Goal: Task Accomplishment & Management: Complete application form

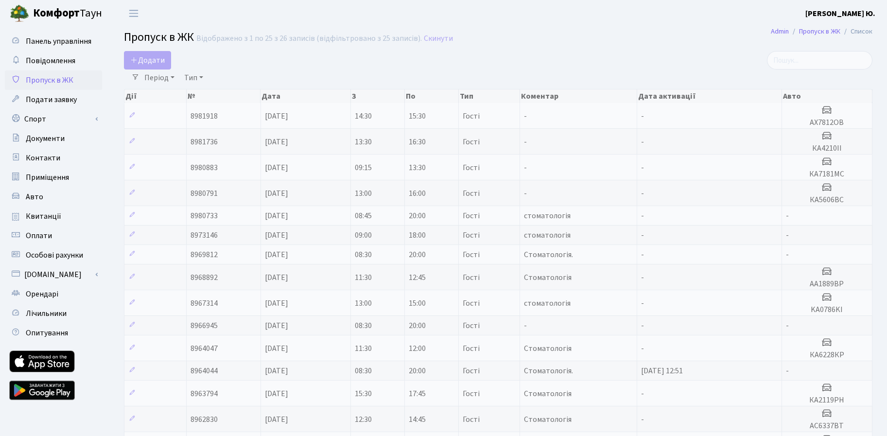
select select "25"
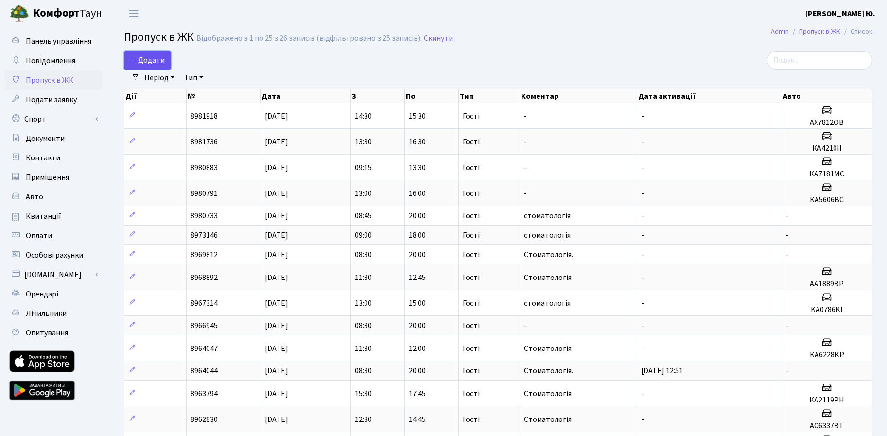
click at [146, 63] on span "Додати" at bounding box center [147, 60] width 35 height 11
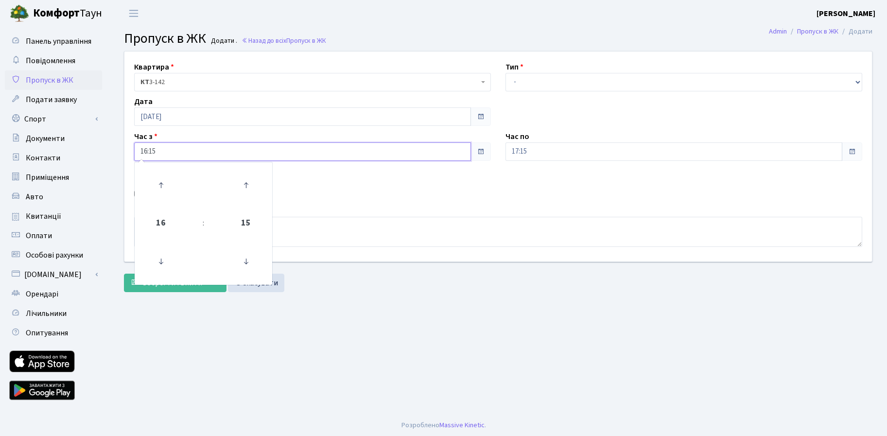
drag, startPoint x: 164, startPoint y: 152, endPoint x: 132, endPoint y: 156, distance: 32.8
click at [132, 156] on div "Час з 16:15 16 : 15 00 01 02 03 04 05 06 07 08 09 10 11 12 13 14 15 16 17 18 19…" at bounding box center [312, 146] width 371 height 30
type input "17:30"
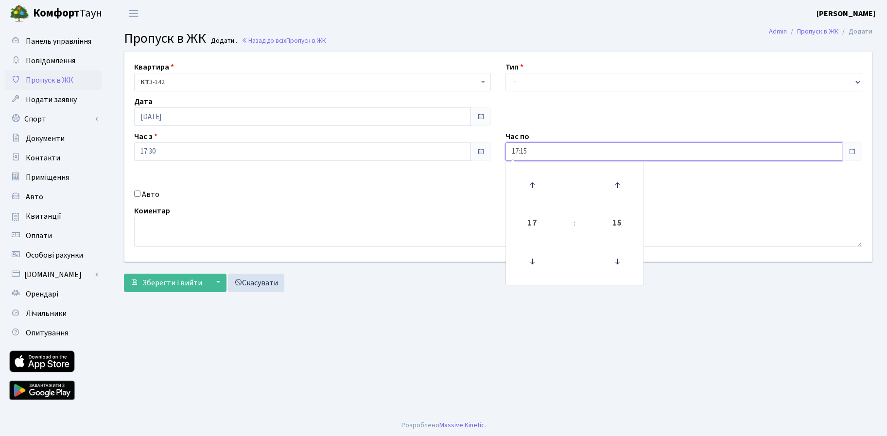
drag, startPoint x: 537, startPoint y: 145, endPoint x: 482, endPoint y: 157, distance: 56.5
click at [482, 157] on div "Квартира <b>КТ</b>&nbsp;&nbsp;&nbsp;&nbsp;3-142 КТ 3-142 Тип - Доставка Таксі Г…" at bounding box center [498, 157] width 762 height 210
type input "19:30"
click at [527, 87] on select "- Доставка Таксі Гості Сервіс" at bounding box center [684, 82] width 357 height 18
select select "3"
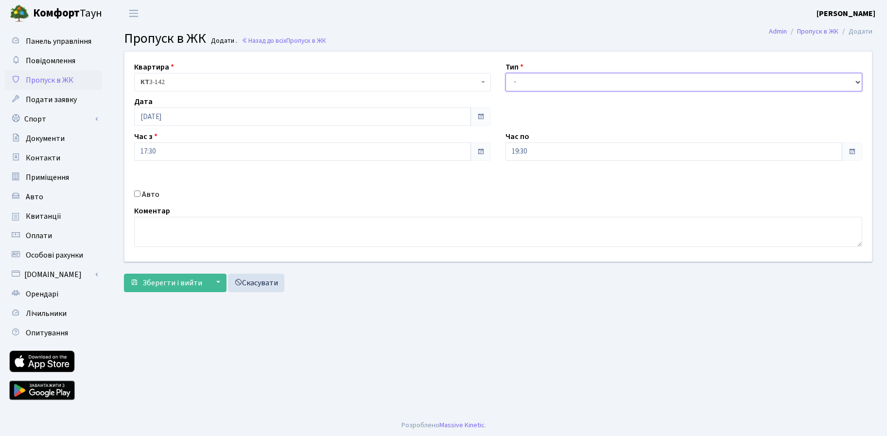
click at [506, 73] on select "- Доставка Таксі Гості Сервіс" at bounding box center [684, 82] width 357 height 18
click at [145, 194] on label "Авто" at bounding box center [150, 195] width 17 height 12
click at [140, 194] on input "Авто" at bounding box center [137, 194] width 6 height 6
checkbox input "true"
click at [538, 183] on input "text" at bounding box center [684, 186] width 357 height 18
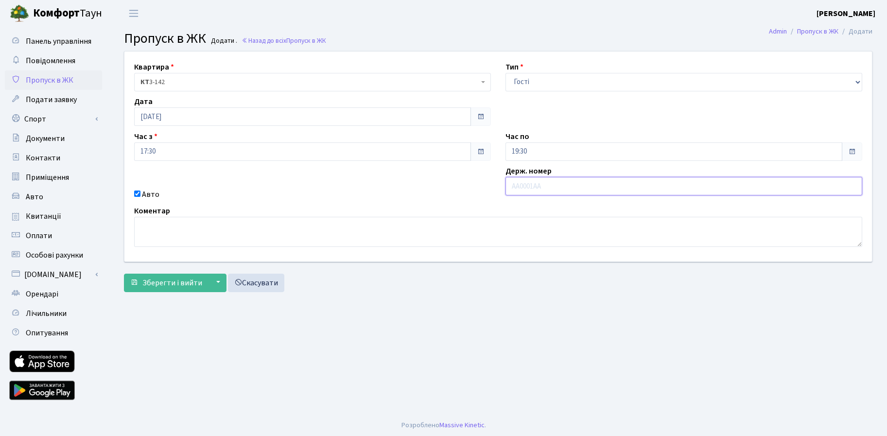
paste input "Ка2339ма"
type input "Ка2339ма"
click at [183, 283] on span "Зберегти і вийти" at bounding box center [172, 283] width 60 height 11
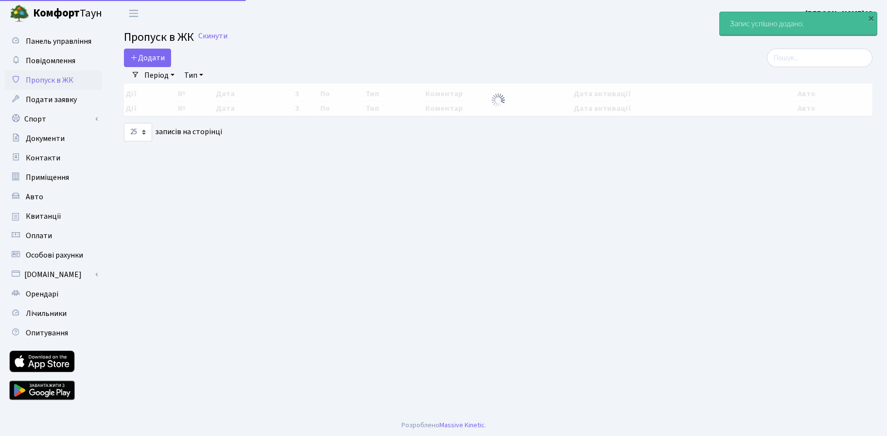
select select "25"
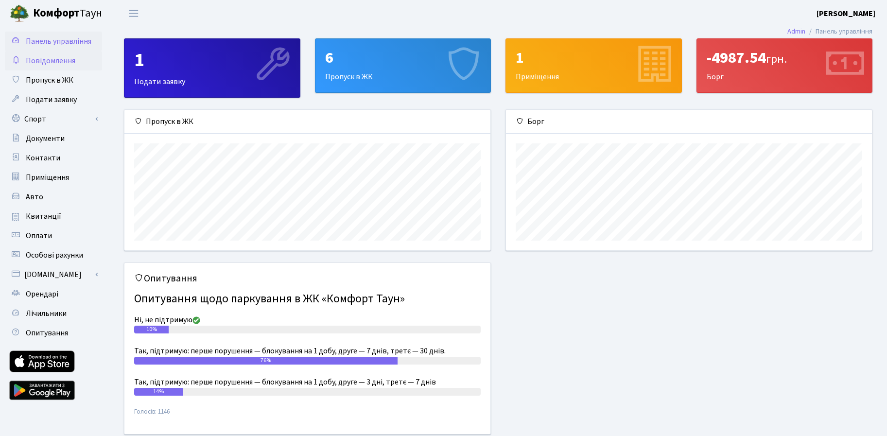
scroll to position [140, 366]
click at [67, 61] on span "Повідомлення" at bounding box center [51, 60] width 50 height 11
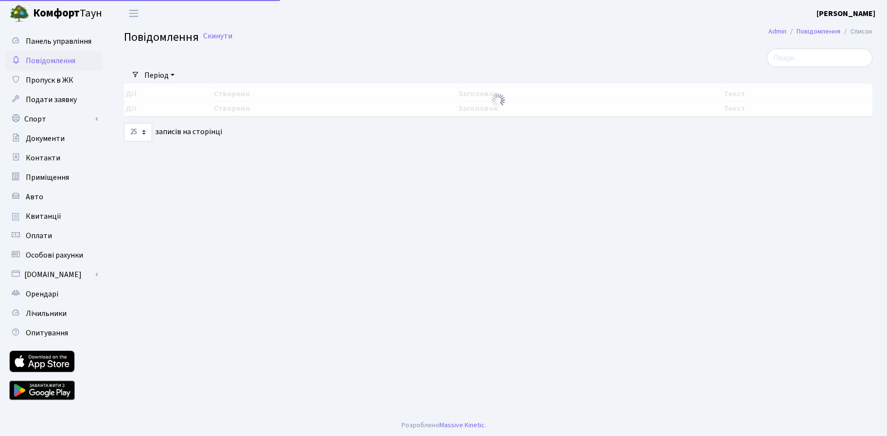
select select "25"
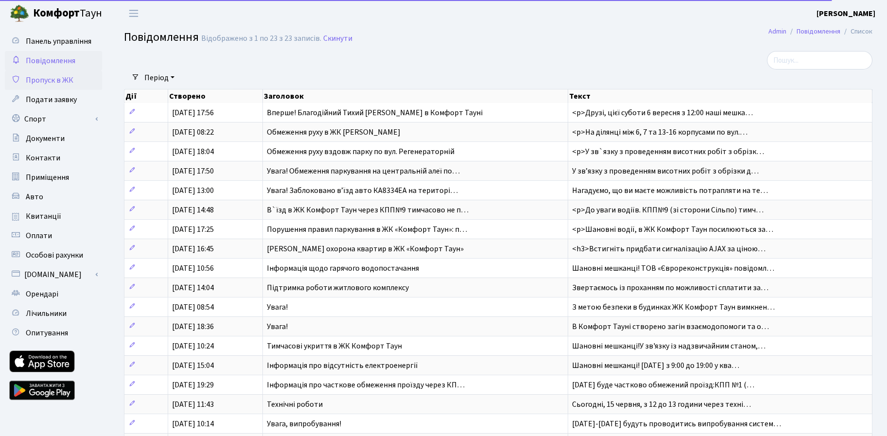
click at [35, 82] on span "Пропуск в ЖК" at bounding box center [50, 80] width 48 height 11
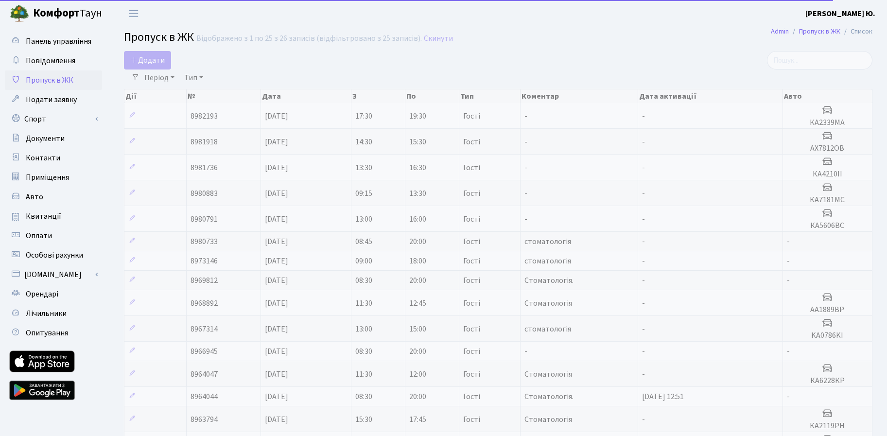
select select "25"
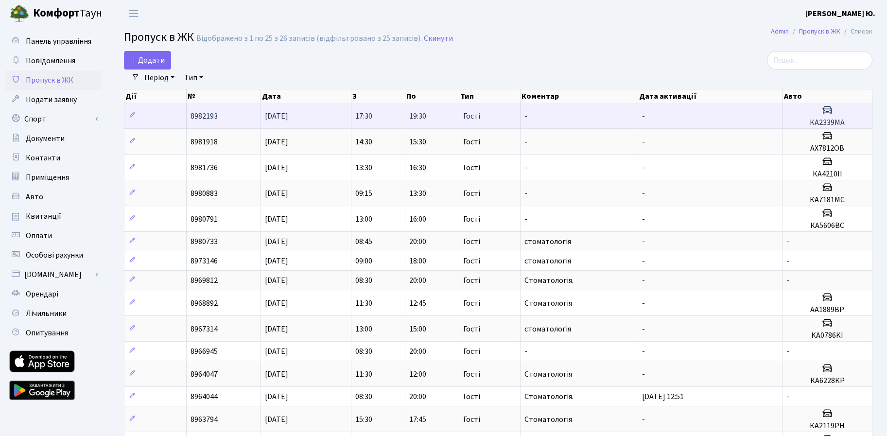
click at [626, 123] on td "-" at bounding box center [580, 115] width 118 height 25
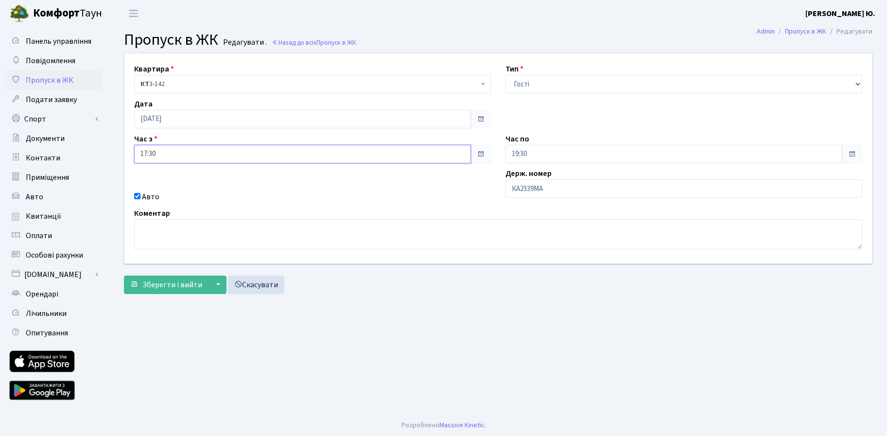
click at [207, 149] on input "17:30" at bounding box center [302, 154] width 337 height 18
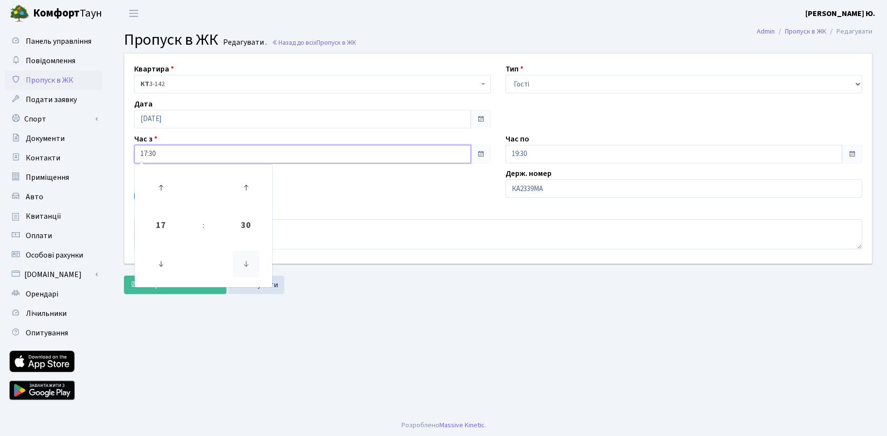
click at [243, 255] on icon at bounding box center [246, 264] width 26 height 26
type input "17:15"
click at [302, 193] on div "Авто" at bounding box center [312, 197] width 371 height 12
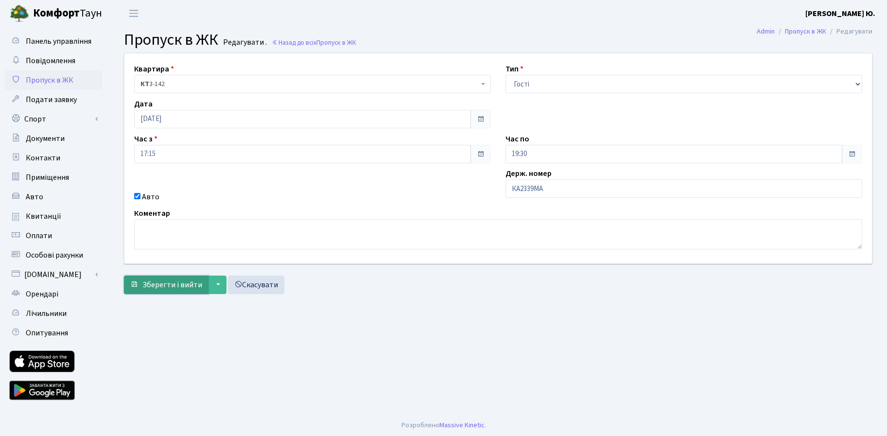
click at [144, 285] on span "Зберегти і вийти" at bounding box center [172, 284] width 60 height 11
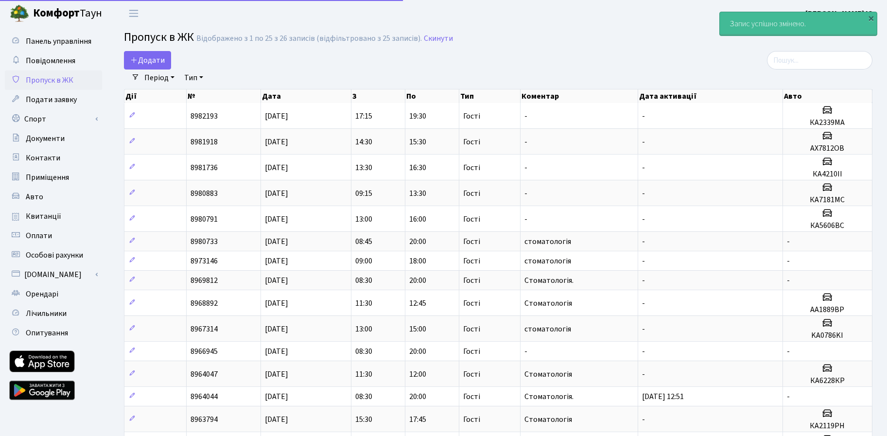
select select "25"
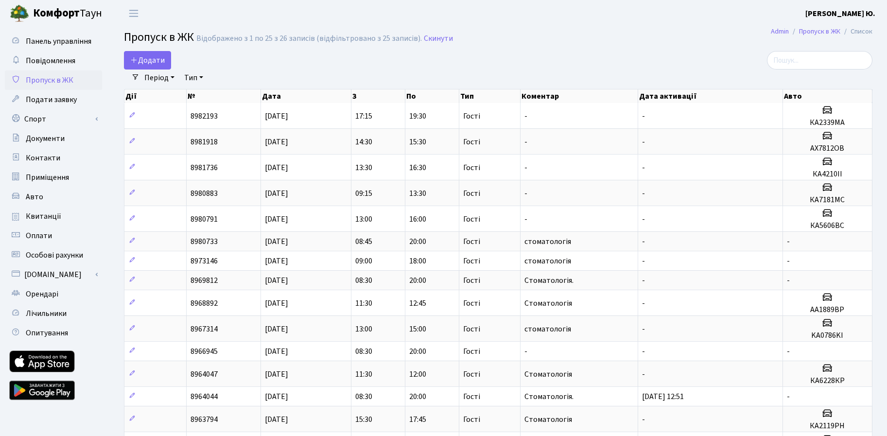
click at [176, 62] on div "Додати" at bounding box center [371, 60] width 494 height 18
click at [164, 62] on span "Додати" at bounding box center [147, 60] width 35 height 11
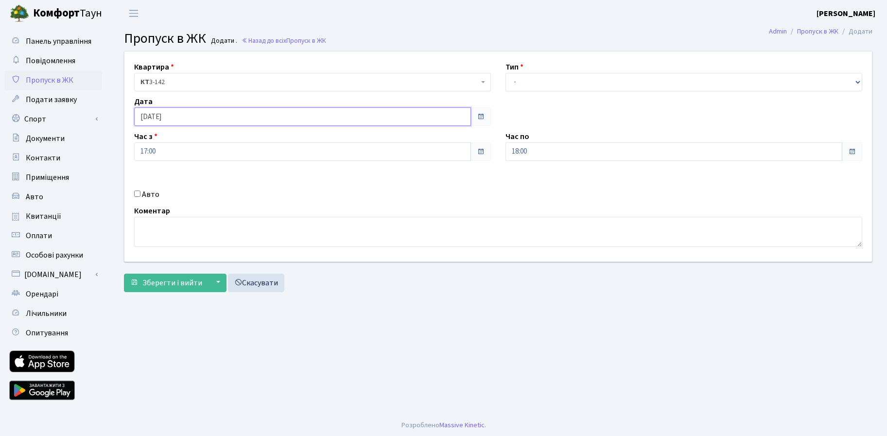
click at [169, 118] on input "[DATE]" at bounding box center [302, 116] width 337 height 18
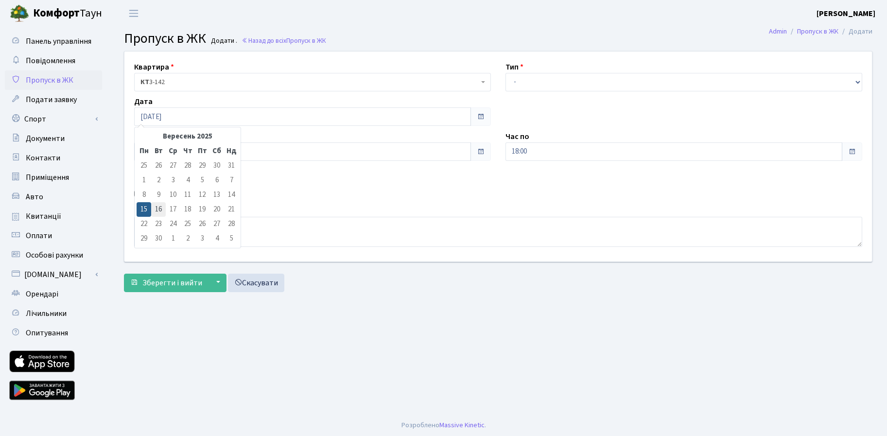
click at [161, 208] on td "16" at bounding box center [158, 209] width 15 height 15
type input "[DATE]"
click at [522, 84] on select "- Доставка Таксі Гості Сервіс" at bounding box center [684, 82] width 357 height 18
select select "3"
click at [506, 73] on select "- Доставка Таксі Гості Сервіс" at bounding box center [684, 82] width 357 height 18
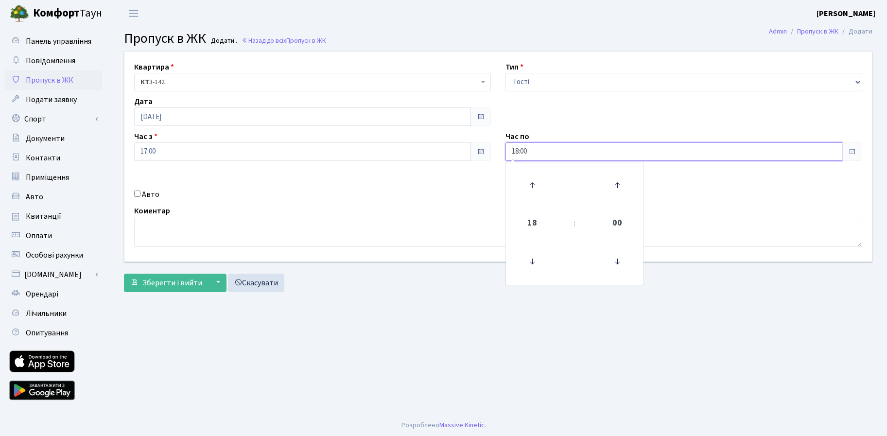
drag, startPoint x: 531, startPoint y: 152, endPoint x: 483, endPoint y: 152, distance: 48.6
click at [483, 152] on div "Квартира <b>КТ</b>&nbsp;&nbsp;&nbsp;&nbsp;3-142 КТ 3-142 Тип - Доставка Таксі Г…" at bounding box center [498, 157] width 762 height 210
type input "20:00"
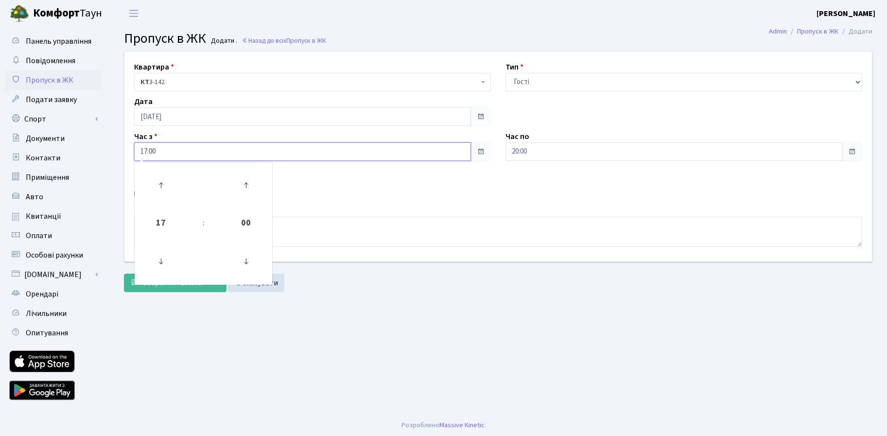
drag, startPoint x: 176, startPoint y: 156, endPoint x: 110, endPoint y: 160, distance: 65.7
click at [110, 160] on div "Квартира <b>КТ</b>&nbsp;&nbsp;&nbsp;&nbsp;3-142 КТ 3-142 Тип - Доставка Таксі Г…" at bounding box center [498, 174] width 778 height 246
type input "08:30"
click at [319, 200] on div "Авто" at bounding box center [312, 195] width 371 height 12
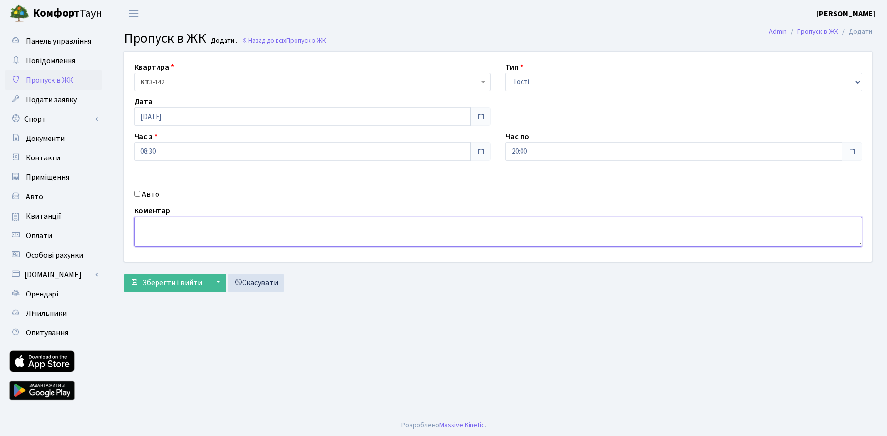
click at [270, 246] on textarea at bounding box center [498, 232] width 728 height 30
type textarea "стоматологія"
click at [172, 284] on span "Зберегти і вийти" at bounding box center [172, 283] width 60 height 11
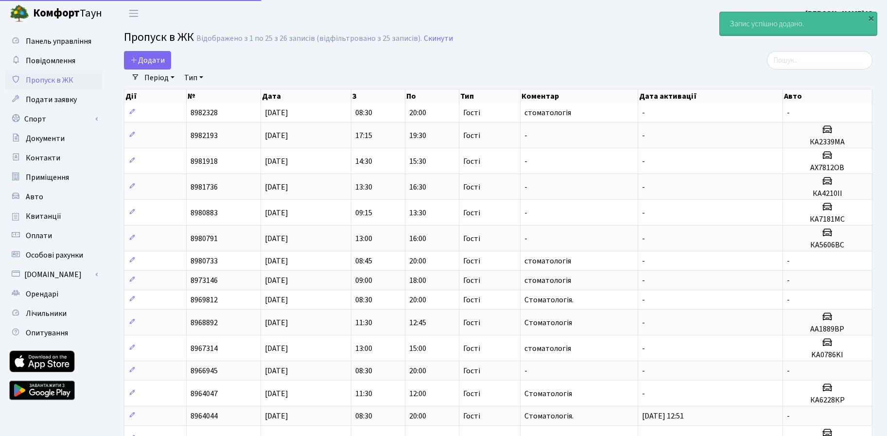
select select "25"
